Goal: Task Accomplishment & Management: Use online tool/utility

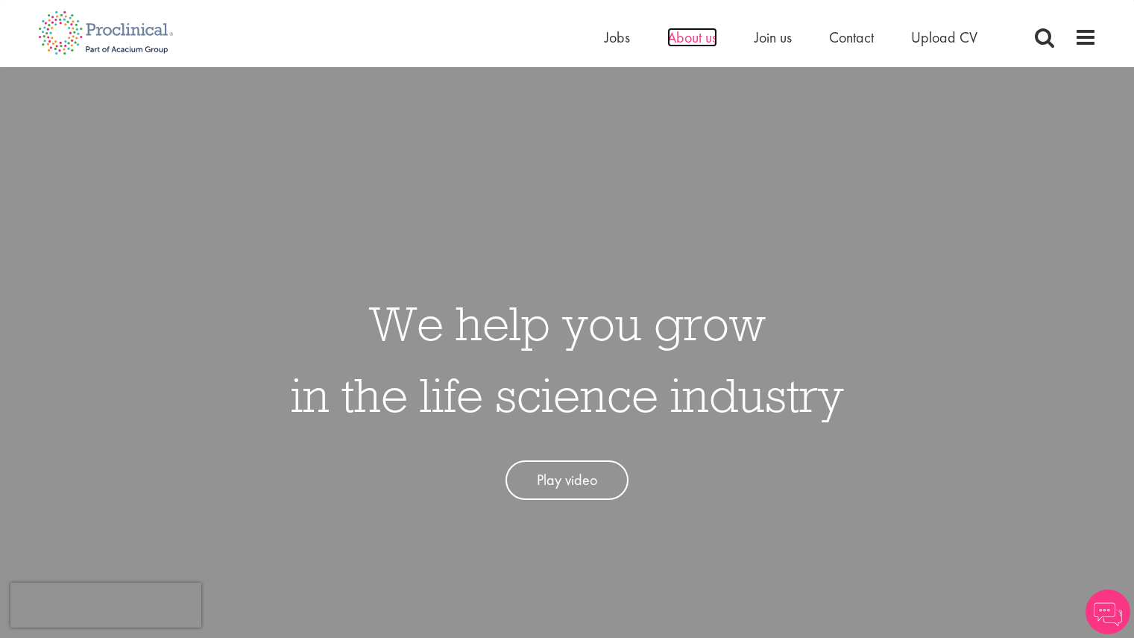
click at [696, 34] on span "About us" at bounding box center [692, 37] width 50 height 19
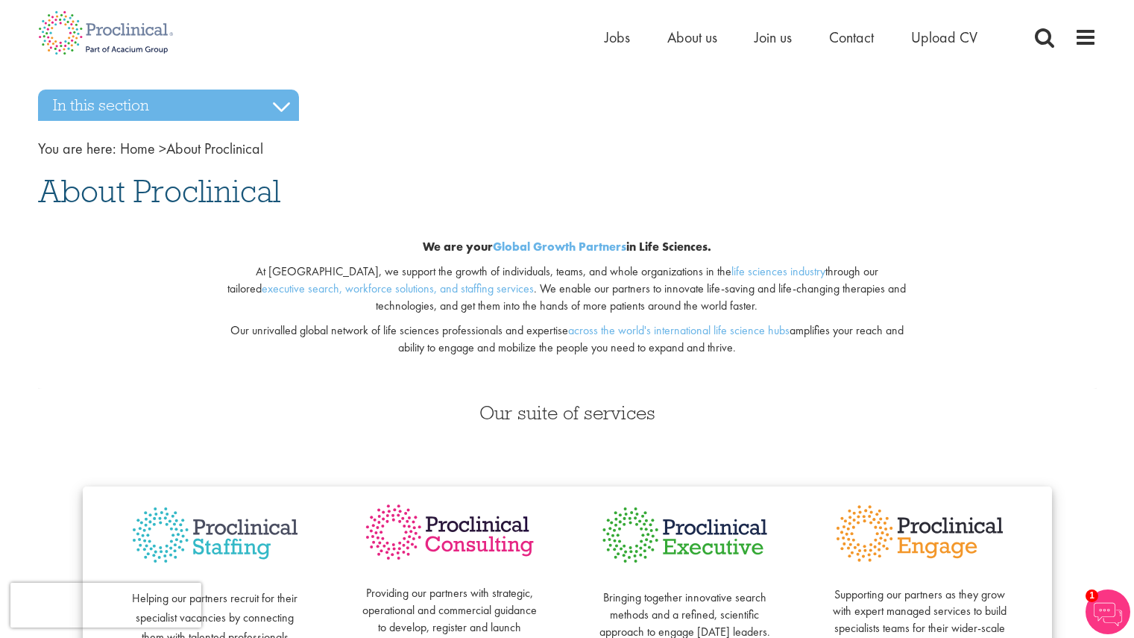
drag, startPoint x: 1136, startPoint y: 53, endPoint x: 1145, endPoint y: -54, distance: 107.0
click at [618, 40] on span "Jobs" at bounding box center [617, 37] width 25 height 19
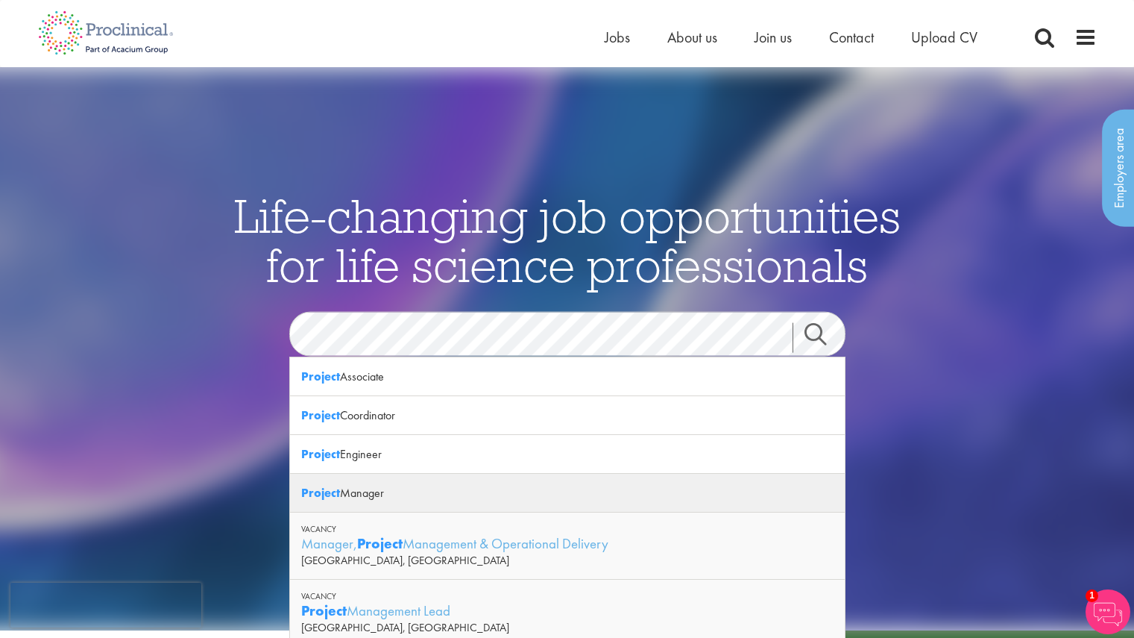
click at [374, 488] on div "Project Manager" at bounding box center [567, 492] width 555 height 39
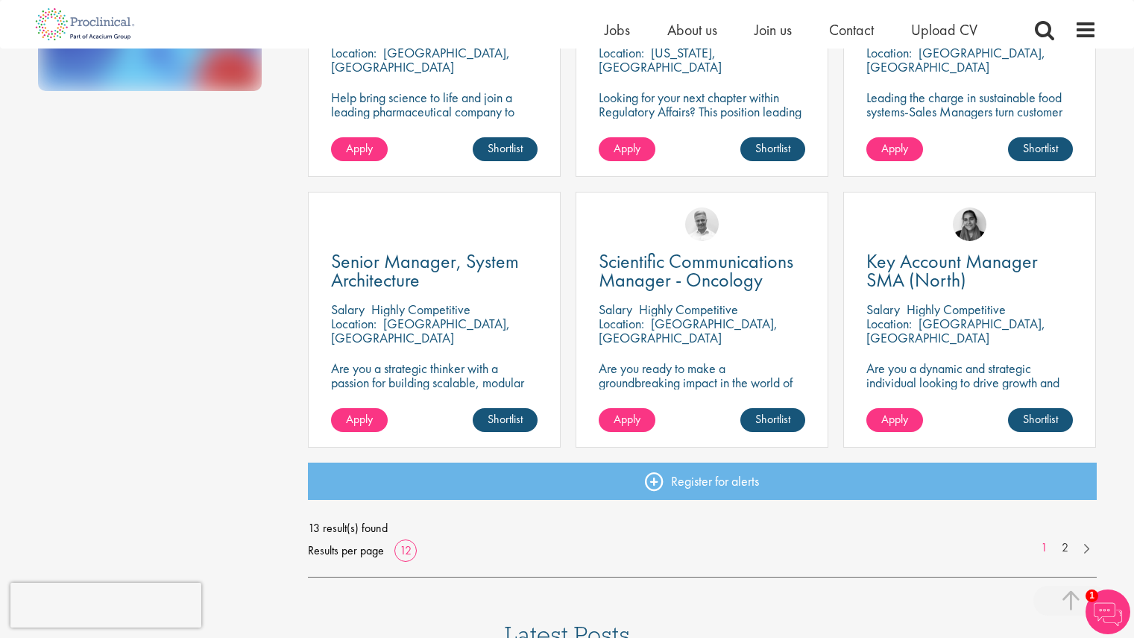
scroll to position [1006, 0]
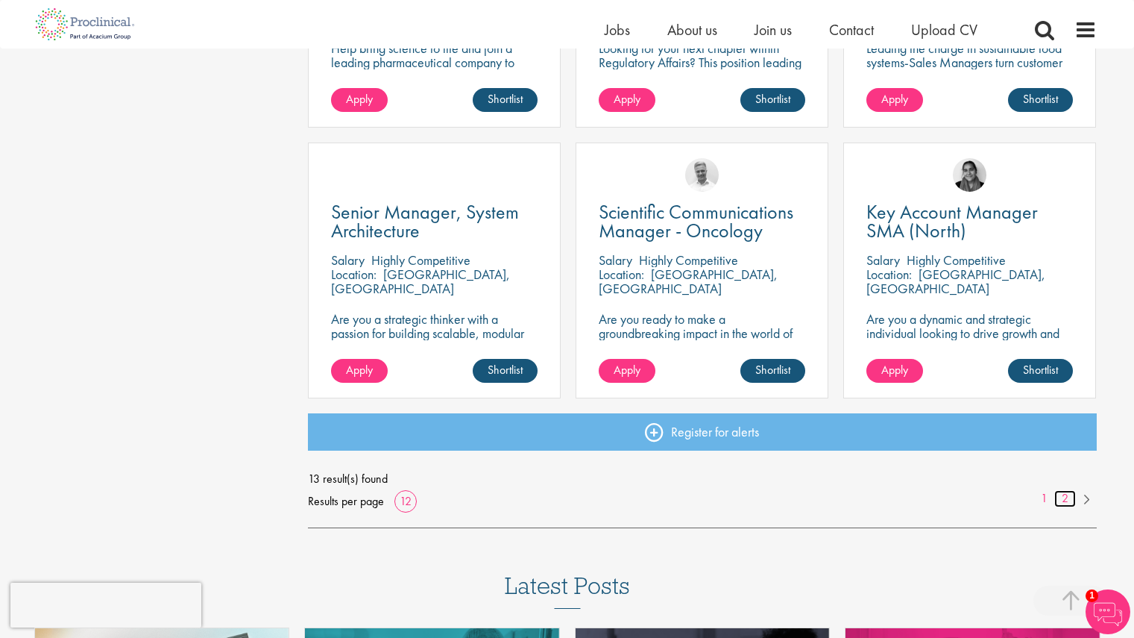
click at [1065, 495] on link "2" at bounding box center [1065, 498] width 22 height 17
